Goal: Transaction & Acquisition: Purchase product/service

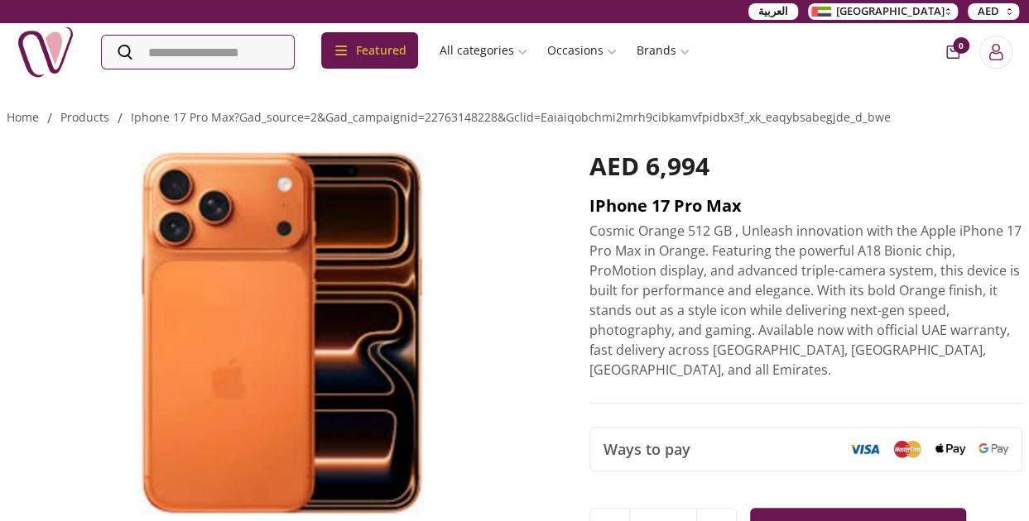
click at [650, 203] on h2 "iPhone 17 Pro Max" at bounding box center [805, 205] width 433 height 23
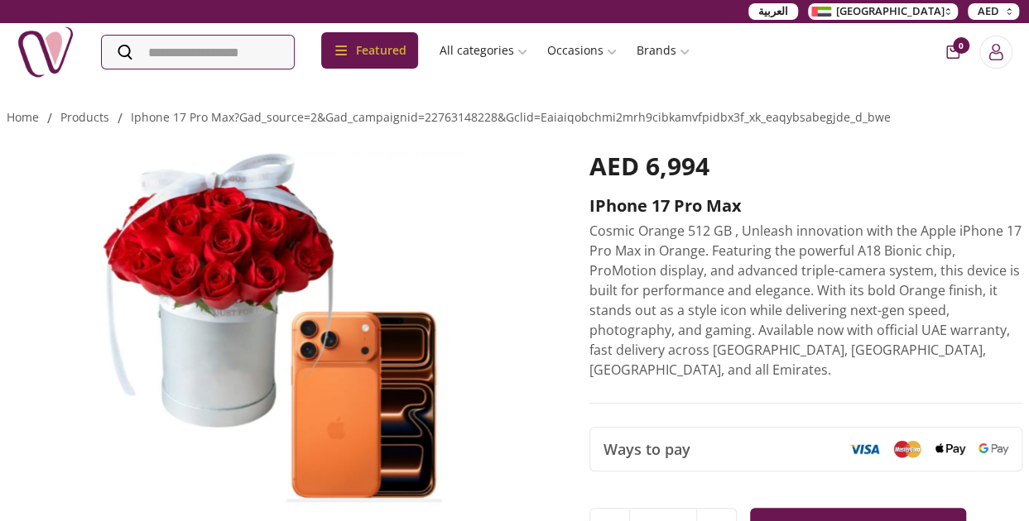
click at [881, 227] on p "Cosmic Orange 512 GB , Unleash innovation with the Apple iPhone 17 Pro Max in O…" at bounding box center [805, 300] width 433 height 159
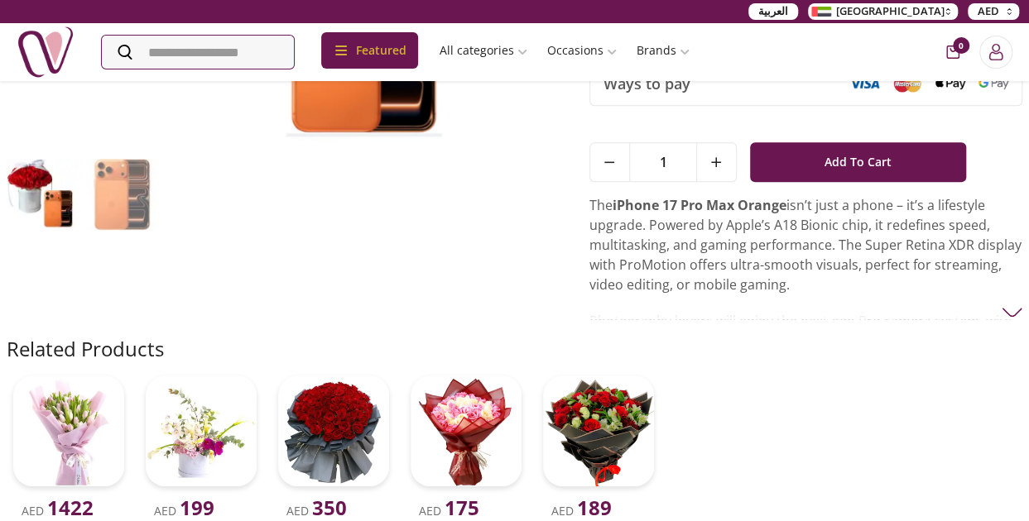
scroll to position [387, 0]
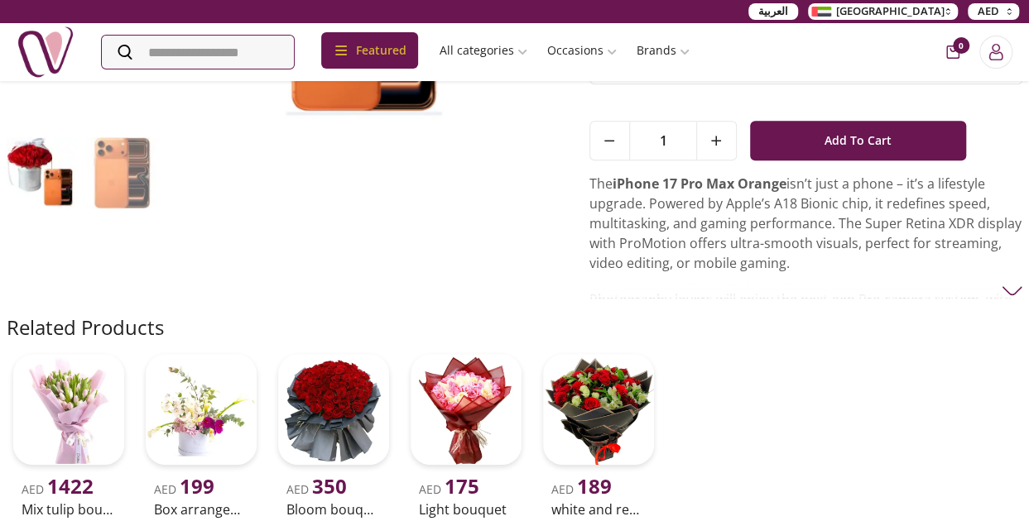
click at [907, 256] on div "The iPhone 17 Pro Max Orange isn’t just a phone – it’s a lifestyle upgrade. Pow…" at bounding box center [805, 236] width 433 height 124
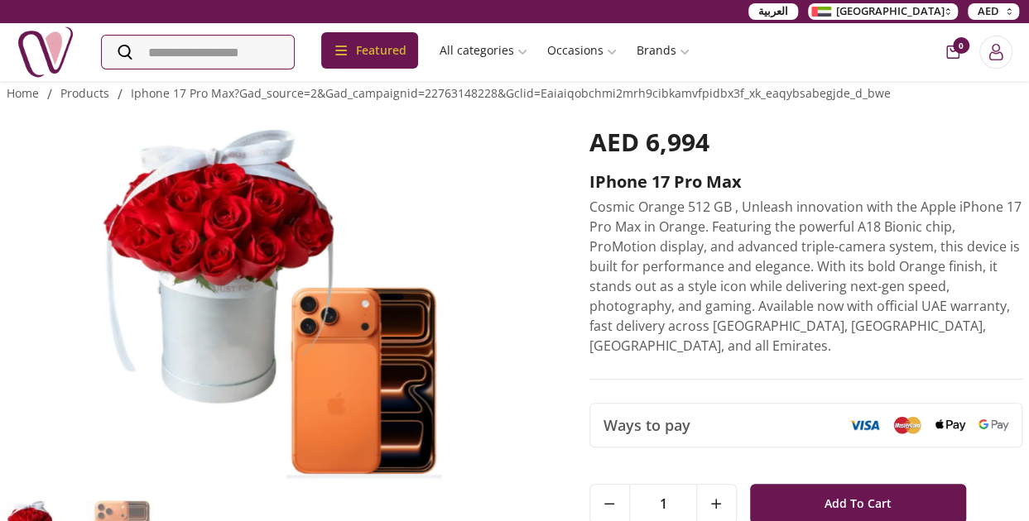
scroll to position [0, 0]
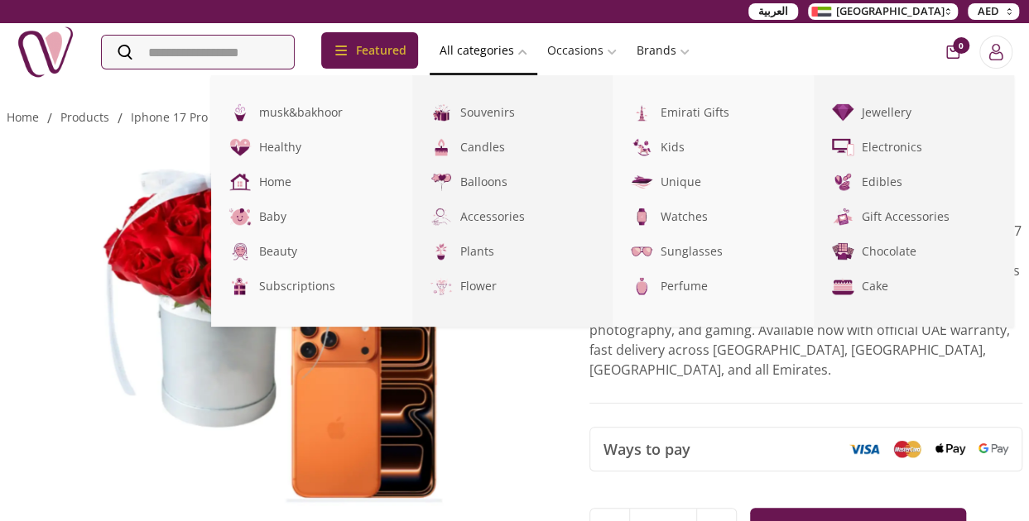
click at [512, 54] on link "All categories" at bounding box center [483, 51] width 108 height 30
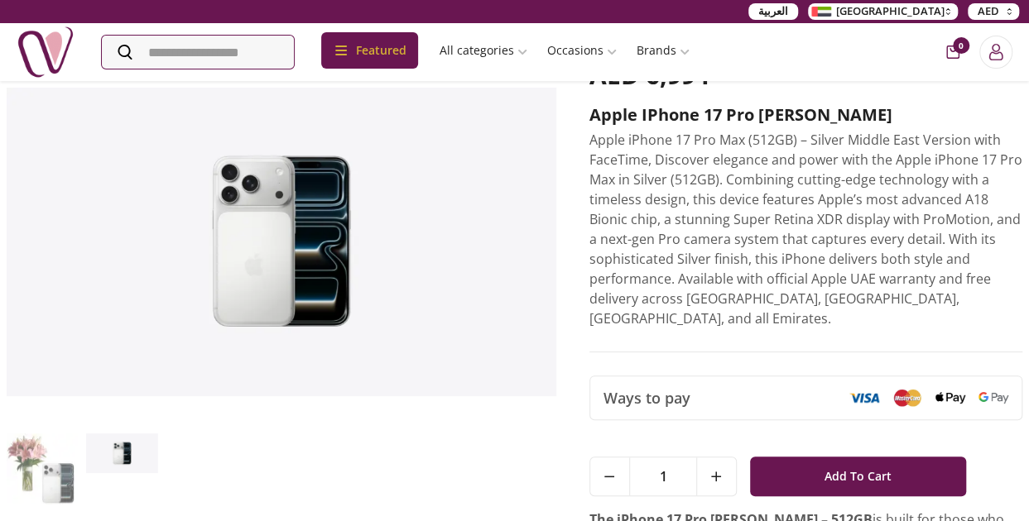
scroll to position [95, 0]
